Goal: Information Seeking & Learning: Learn about a topic

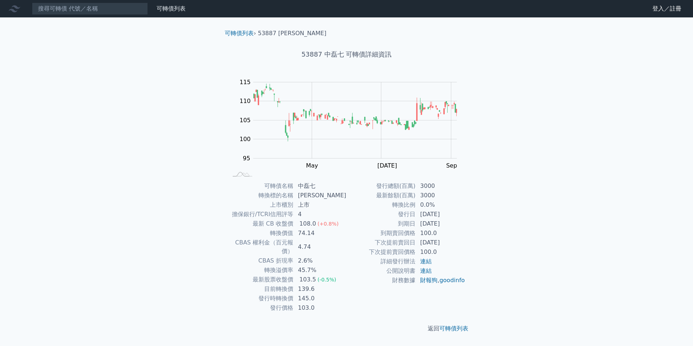
click at [578, 108] on div "可轉債列表 財務數據 可轉債列表 財務數據 登入／註冊 登入／註冊 可轉債列表 › 53887 中磊七 53887 中磊七 可轉債詳細資訊 Zoom Out …" at bounding box center [346, 173] width 693 height 346
click at [168, 12] on div "可轉債列表" at bounding box center [171, 8] width 35 height 9
click at [180, 8] on link "可轉債列表" at bounding box center [170, 8] width 29 height 7
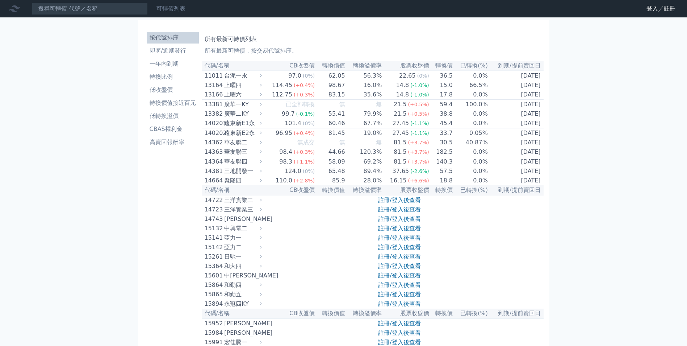
click at [170, 9] on link "可轉債列表" at bounding box center [170, 8] width 29 height 7
click at [0, 0] on link "財務數據" at bounding box center [0, 0] width 0 height 0
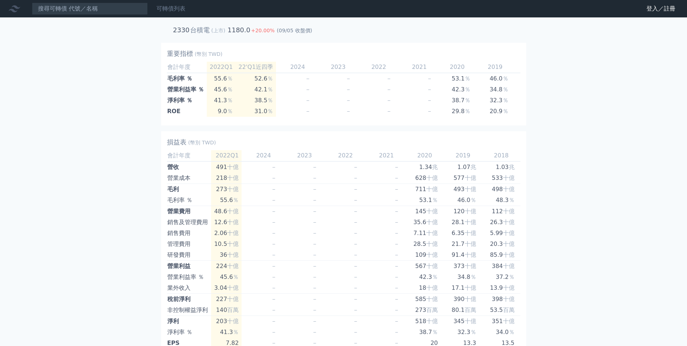
click at [172, 12] on link "可轉債列表" at bounding box center [170, 8] width 29 height 7
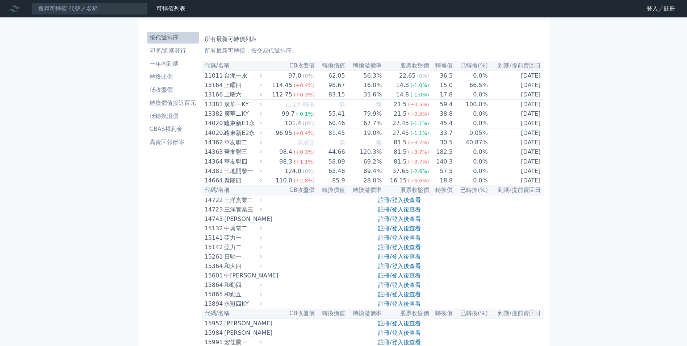
click at [172, 12] on link "可轉債列表" at bounding box center [170, 8] width 29 height 7
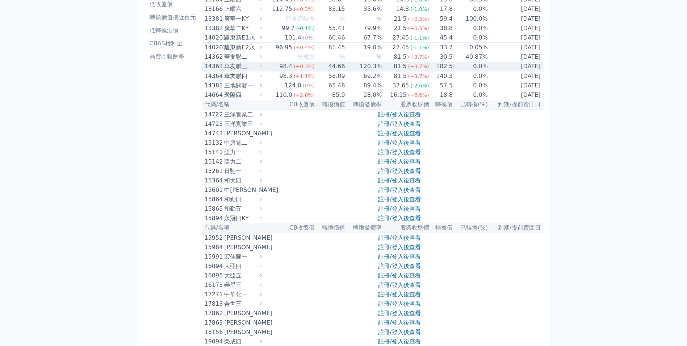
scroll to position [72, 0]
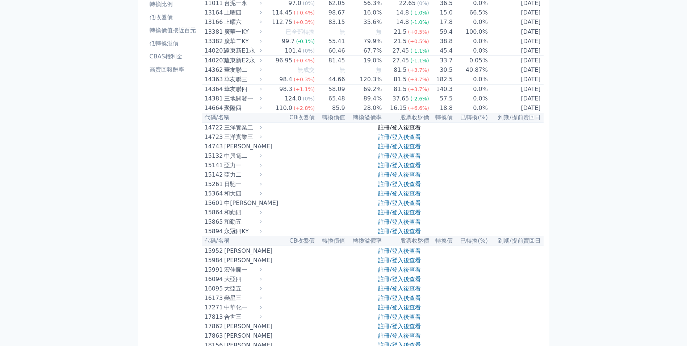
click at [410, 131] on link "註冊/登入後查看" at bounding box center [399, 127] width 42 height 7
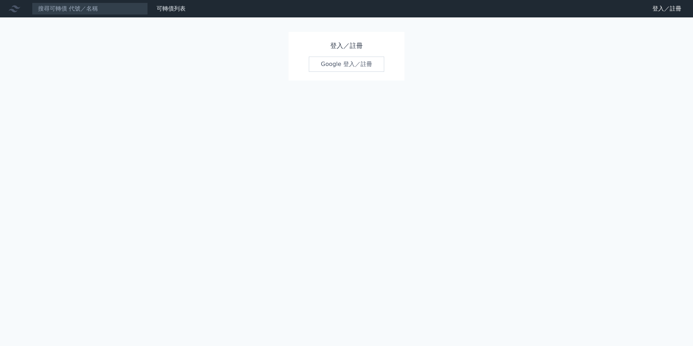
click at [350, 64] on link "Google 登入／註冊" at bounding box center [346, 64] width 75 height 15
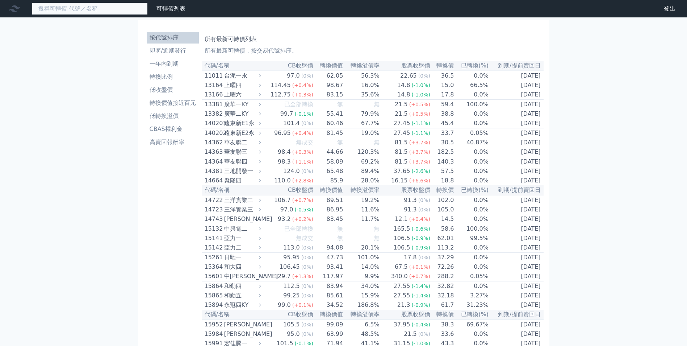
click at [112, 13] on input at bounding box center [90, 9] width 116 height 12
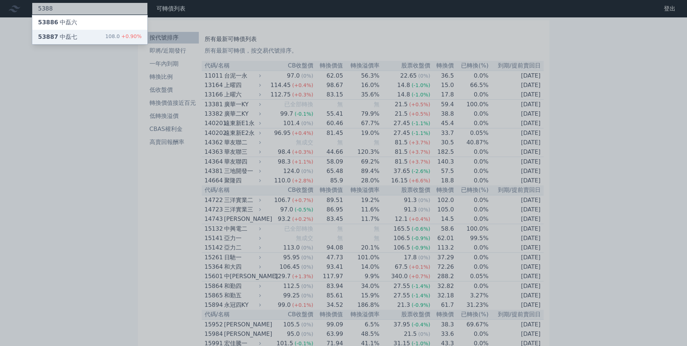
type input "5388"
click at [96, 30] on div "53887 中磊七 108.0 +0.90%" at bounding box center [89, 37] width 115 height 14
